Goal: Task Accomplishment & Management: Manage account settings

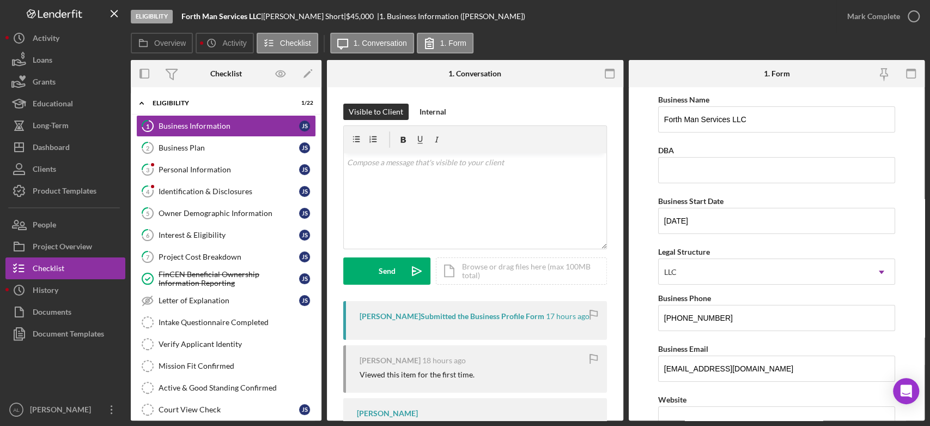
click at [569, 38] on div "Overview Icon/History Activity Checklist Icon/Message 1. Conversation 1. Form" at bounding box center [528, 44] width 794 height 22
click at [241, 174] on link "3 Personal Information J S" at bounding box center [226, 170] width 180 height 22
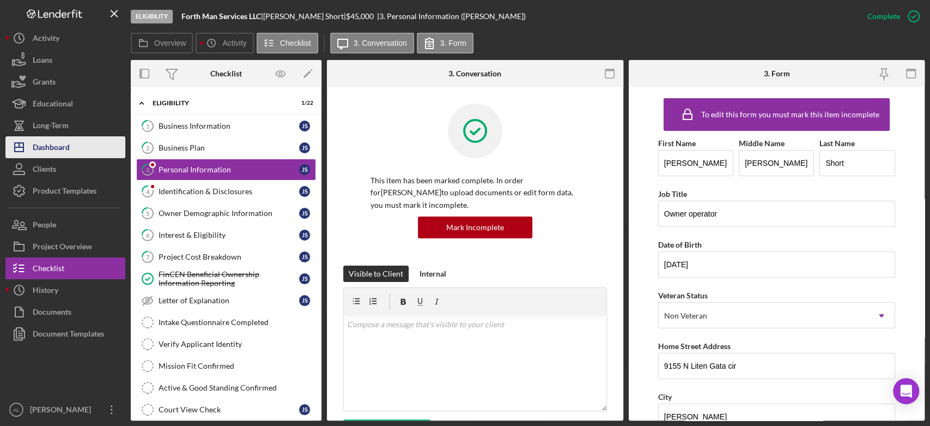
click at [90, 155] on button "Icon/Dashboard Dashboard" at bounding box center [65, 147] width 120 height 22
